Goal: Information Seeking & Learning: Learn about a topic

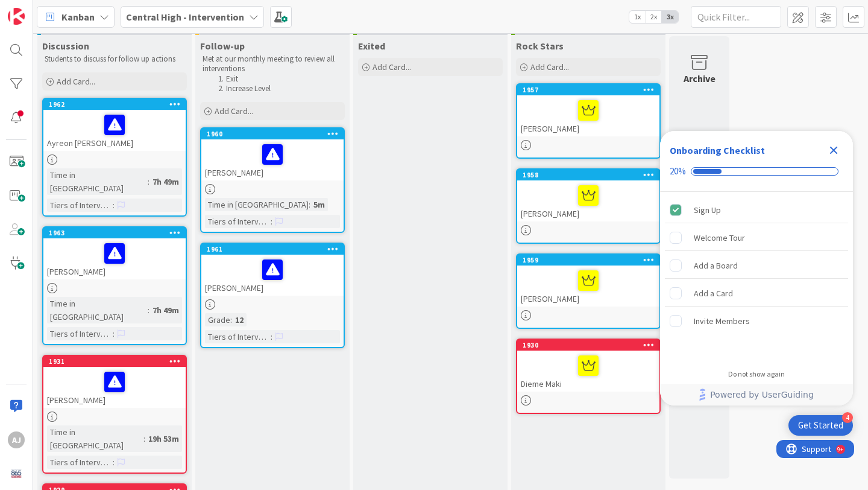
scroll to position [11, 0]
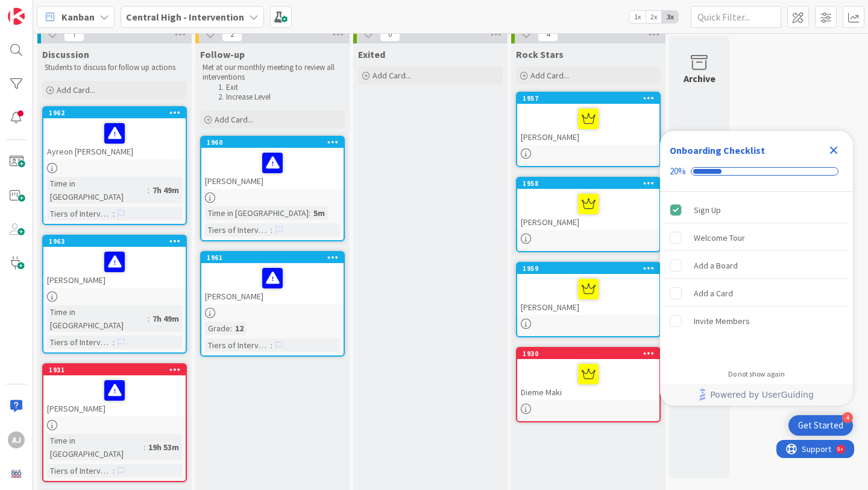
click at [834, 147] on icon "Close Checklist" at bounding box center [834, 150] width 14 height 14
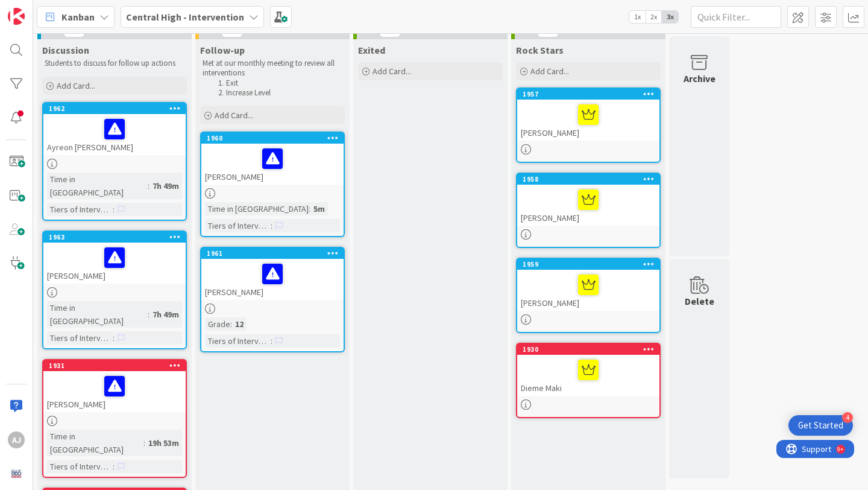
scroll to position [0, 0]
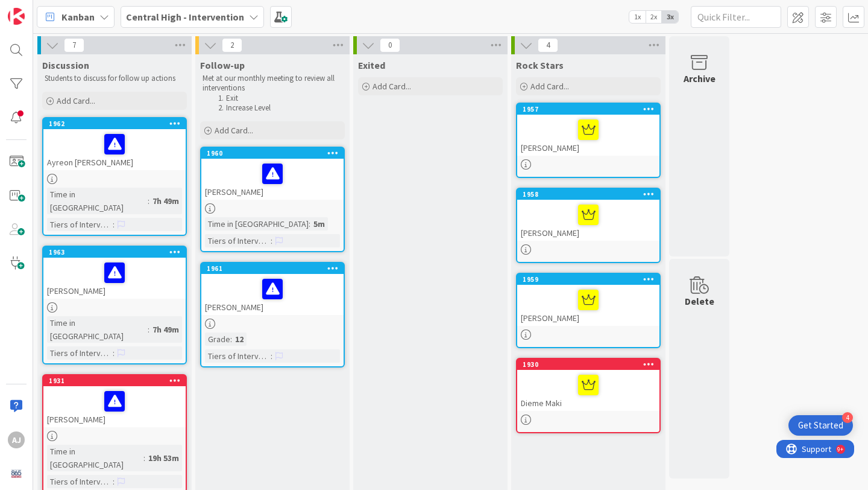
click at [29, 49] on div "AJ" at bounding box center [16, 245] width 33 height 490
click at [20, 47] on div at bounding box center [16, 50] width 24 height 24
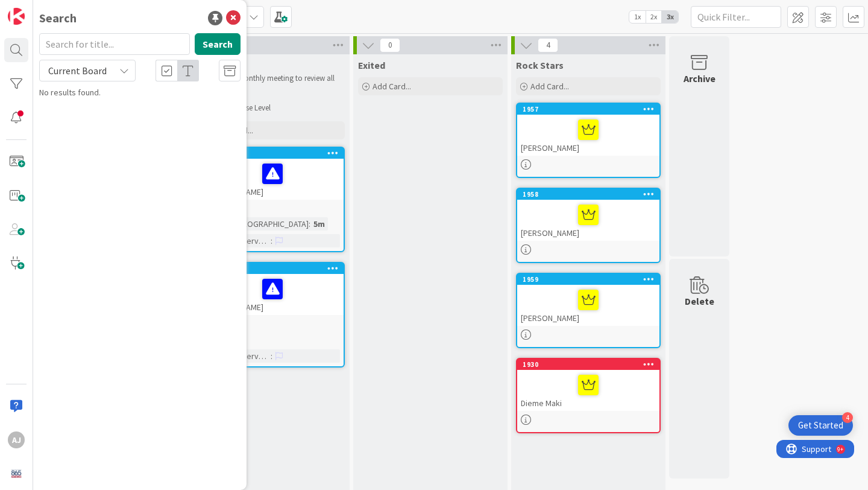
click at [613, 221] on div at bounding box center [588, 214] width 135 height 25
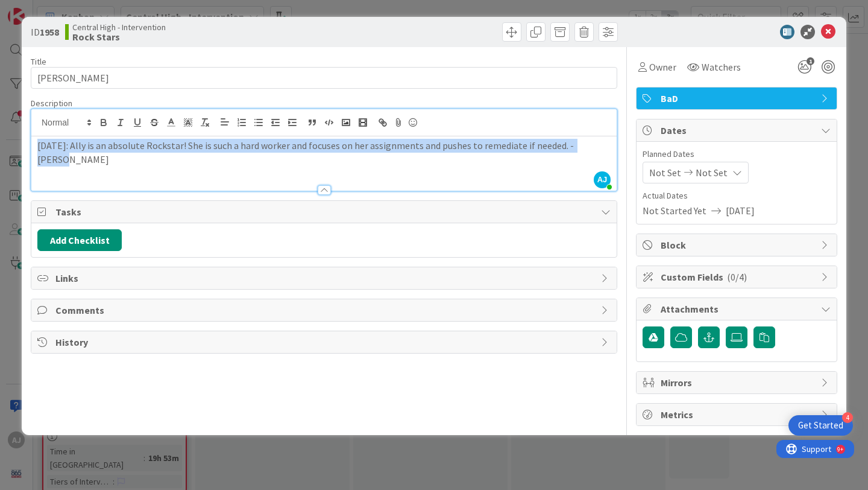
drag, startPoint x: 233, startPoint y: 118, endPoint x: 257, endPoint y: 156, distance: 45.5
click at [257, 156] on div "[DATE]: Ally is an absolute Rockstar! She is such a hard worker and focuses on …" at bounding box center [323, 163] width 585 height 54
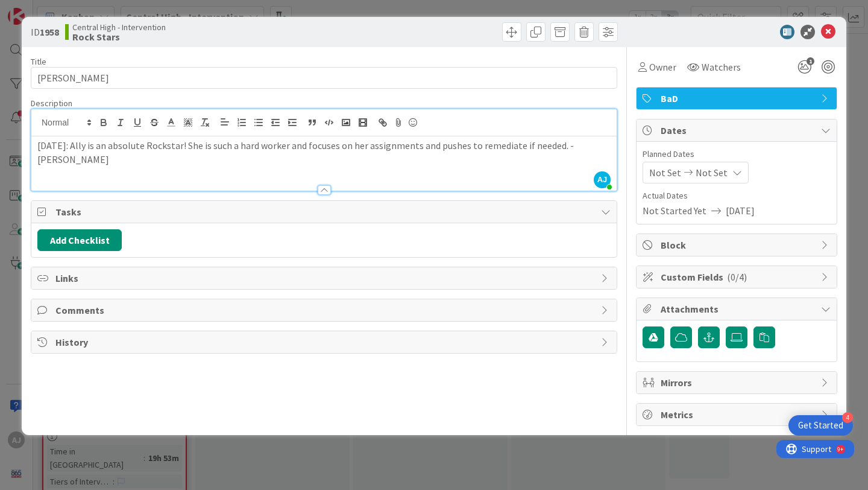
drag, startPoint x: 186, startPoint y: 153, endPoint x: 282, endPoint y: 154, distance: 95.3
click at [282, 154] on div "[DATE]: Ally is an absolute Rockstar! She is such a hard worker and focuses on …" at bounding box center [323, 163] width 585 height 54
drag, startPoint x: 282, startPoint y: 154, endPoint x: 388, endPoint y: 148, distance: 106.8
click at [388, 148] on div "[DATE]: Ally is an absolute Rockstar! She is such a hard worker and focuses on …" at bounding box center [323, 163] width 585 height 54
click at [410, 150] on p "[DATE]: Ally is an absolute Rockstar! She is such a hard worker and focuses on …" at bounding box center [323, 152] width 573 height 27
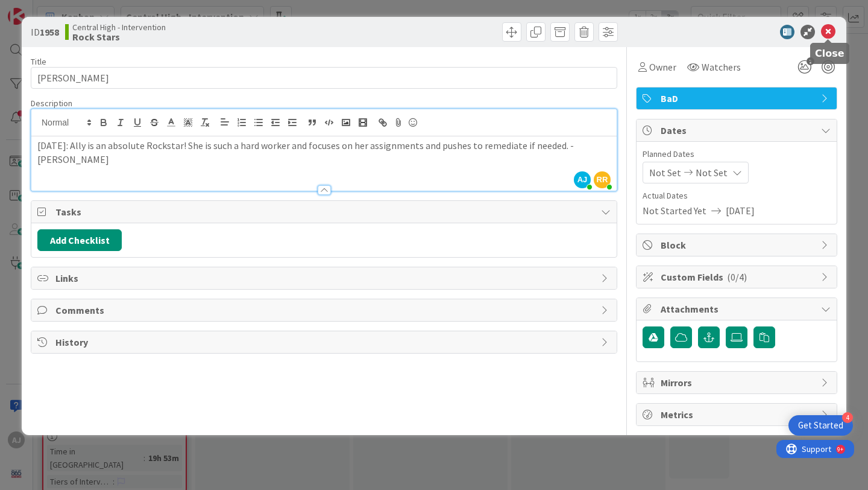
click at [824, 28] on icon at bounding box center [828, 32] width 14 height 14
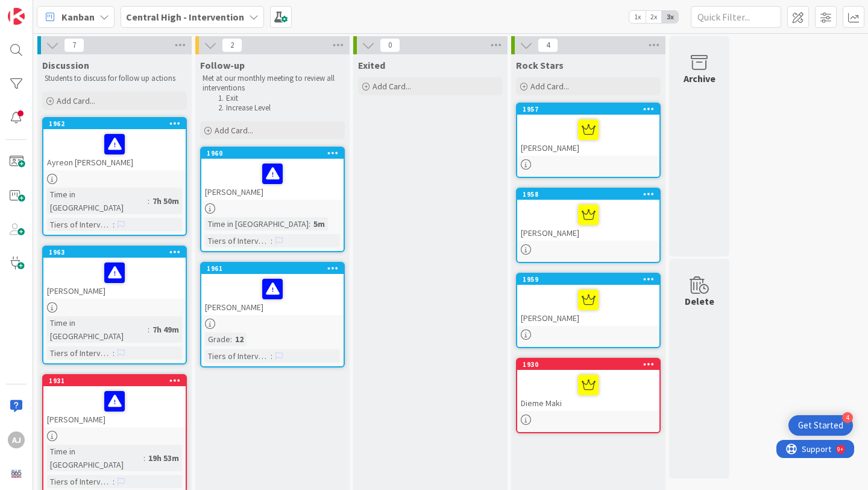
click at [302, 319] on div at bounding box center [272, 323] width 142 height 10
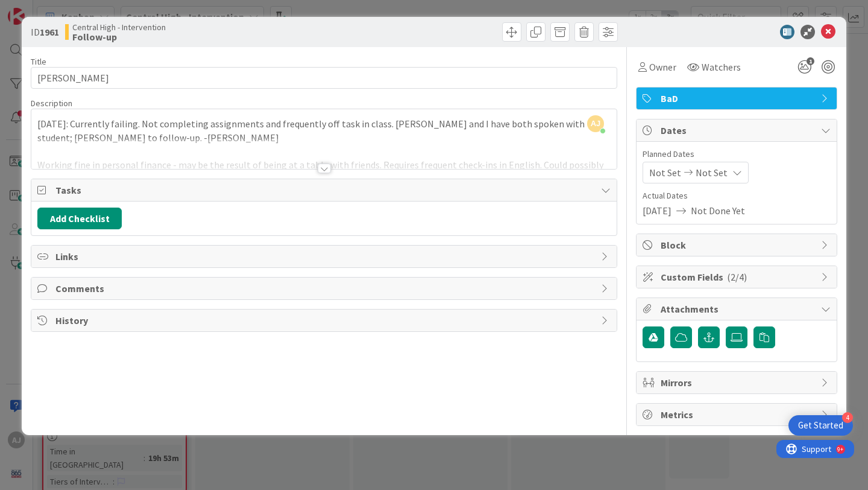
click at [326, 166] on div at bounding box center [324, 168] width 13 height 10
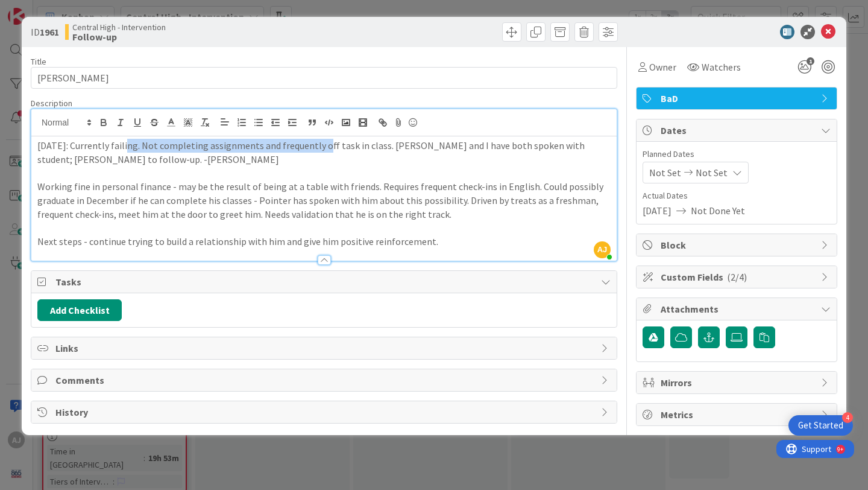
drag, startPoint x: 123, startPoint y: 151, endPoint x: 331, endPoint y: 150, distance: 208.0
click at [331, 150] on p "[DATE]: Currently failing. Not completing assignments and frequently off task i…" at bounding box center [323, 152] width 573 height 27
drag, startPoint x: 387, startPoint y: 148, endPoint x: 492, endPoint y: 162, distance: 105.8
click at [492, 162] on p "[DATE]: Currently failing. Not completing assignments and frequently off task i…" at bounding box center [323, 152] width 573 height 27
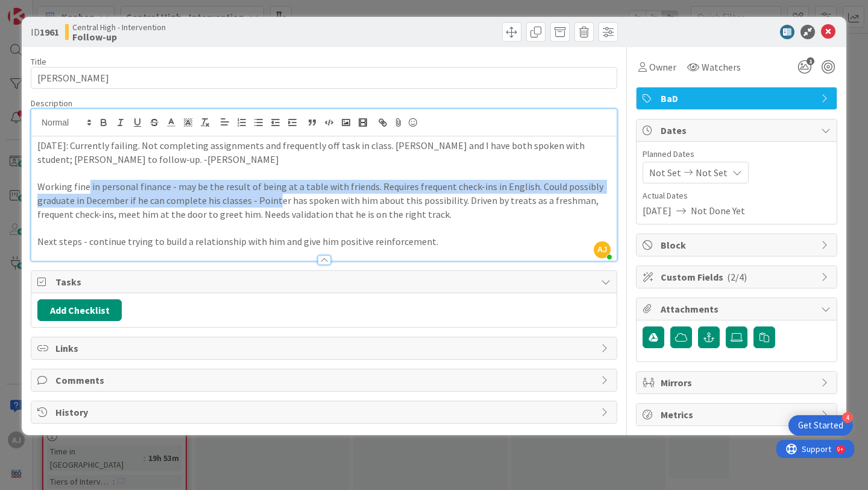
drag, startPoint x: 86, startPoint y: 189, endPoint x: 272, endPoint y: 196, distance: 185.8
click at [272, 196] on p "Working fine in personal finance - may be the result of being at a table with f…" at bounding box center [323, 200] width 573 height 41
click at [439, 192] on p "Working fine in personal finance - may be the result of being at a table with f…" at bounding box center [323, 200] width 573 height 41
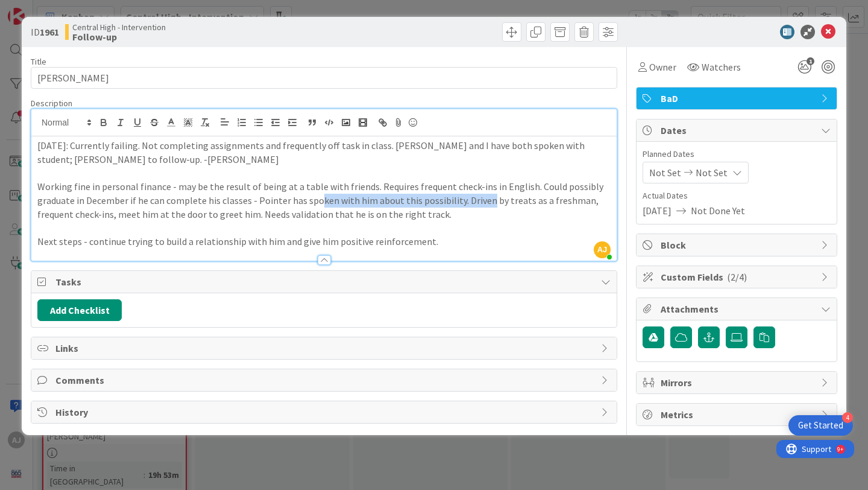
drag, startPoint x: 313, startPoint y: 194, endPoint x: 483, endPoint y: 205, distance: 170.4
click at [483, 205] on p "Working fine in personal finance - may be the result of being at a table with f…" at bounding box center [323, 200] width 573 height 41
click at [326, 258] on div at bounding box center [324, 260] width 13 height 10
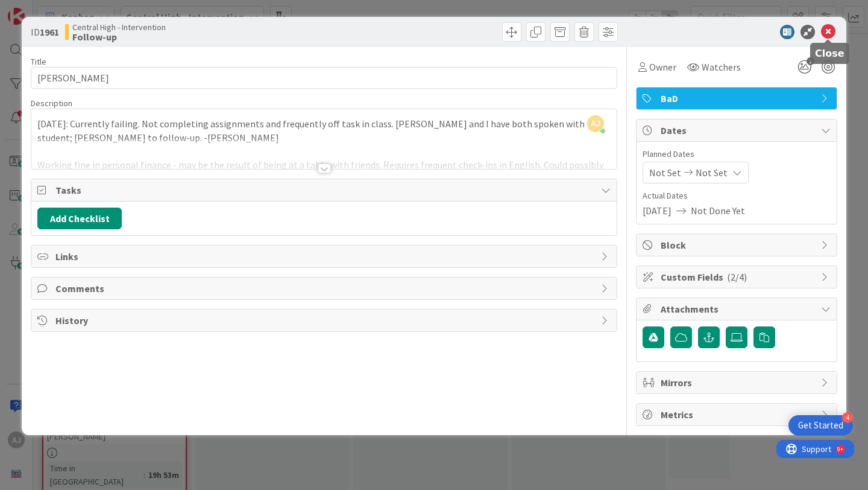
click at [825, 35] on icon at bounding box center [828, 32] width 14 height 14
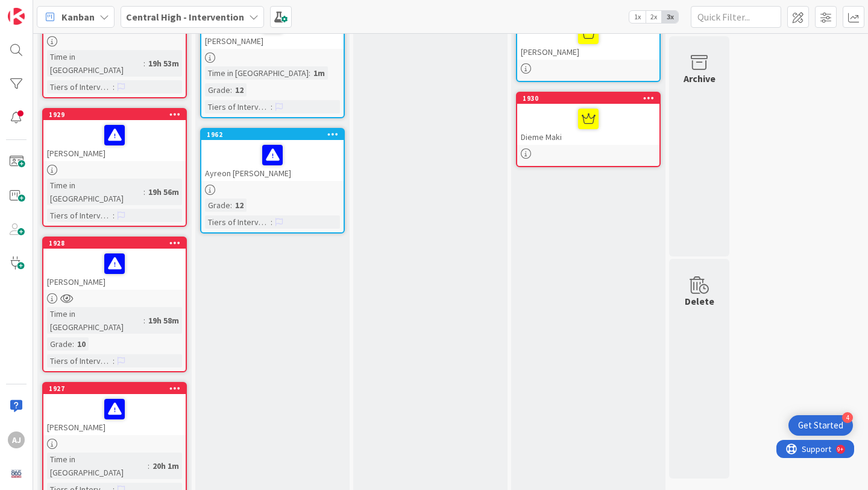
scroll to position [341, 0]
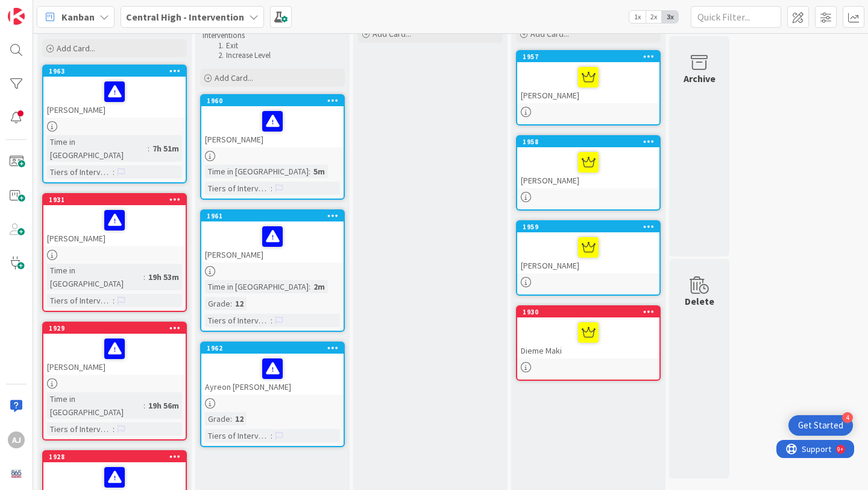
click at [635, 342] on div at bounding box center [588, 332] width 135 height 25
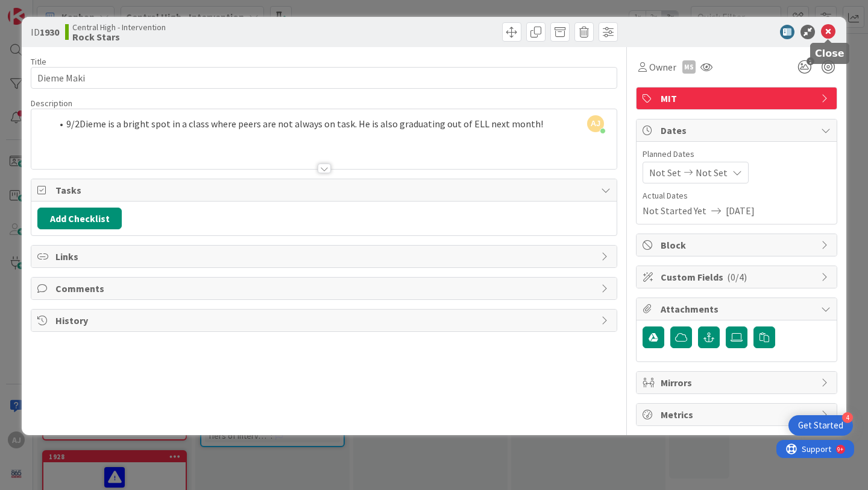
click at [831, 25] on icon at bounding box center [828, 32] width 14 height 14
